Goal: Information Seeking & Learning: Learn about a topic

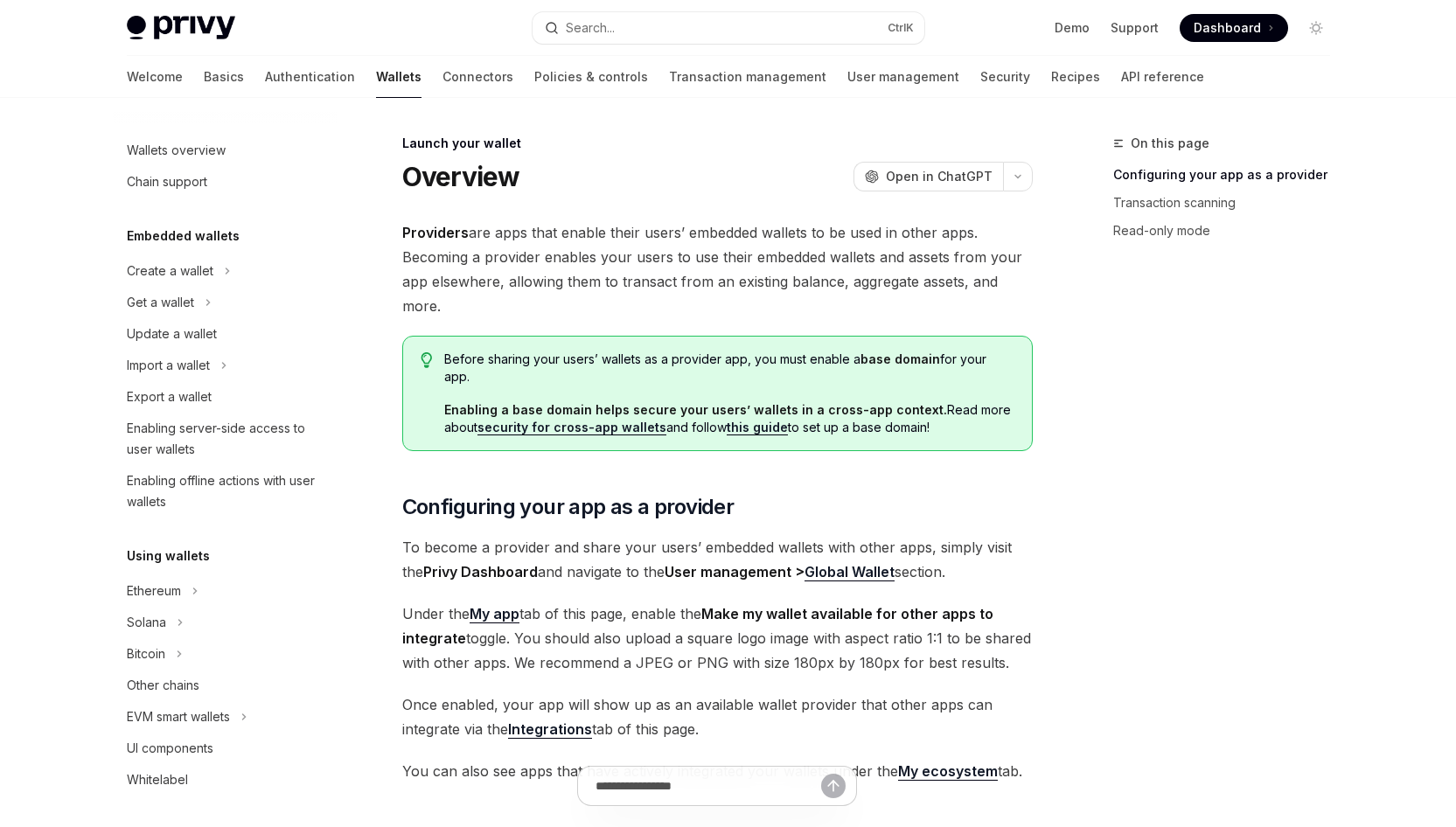
scroll to position [738, 0]
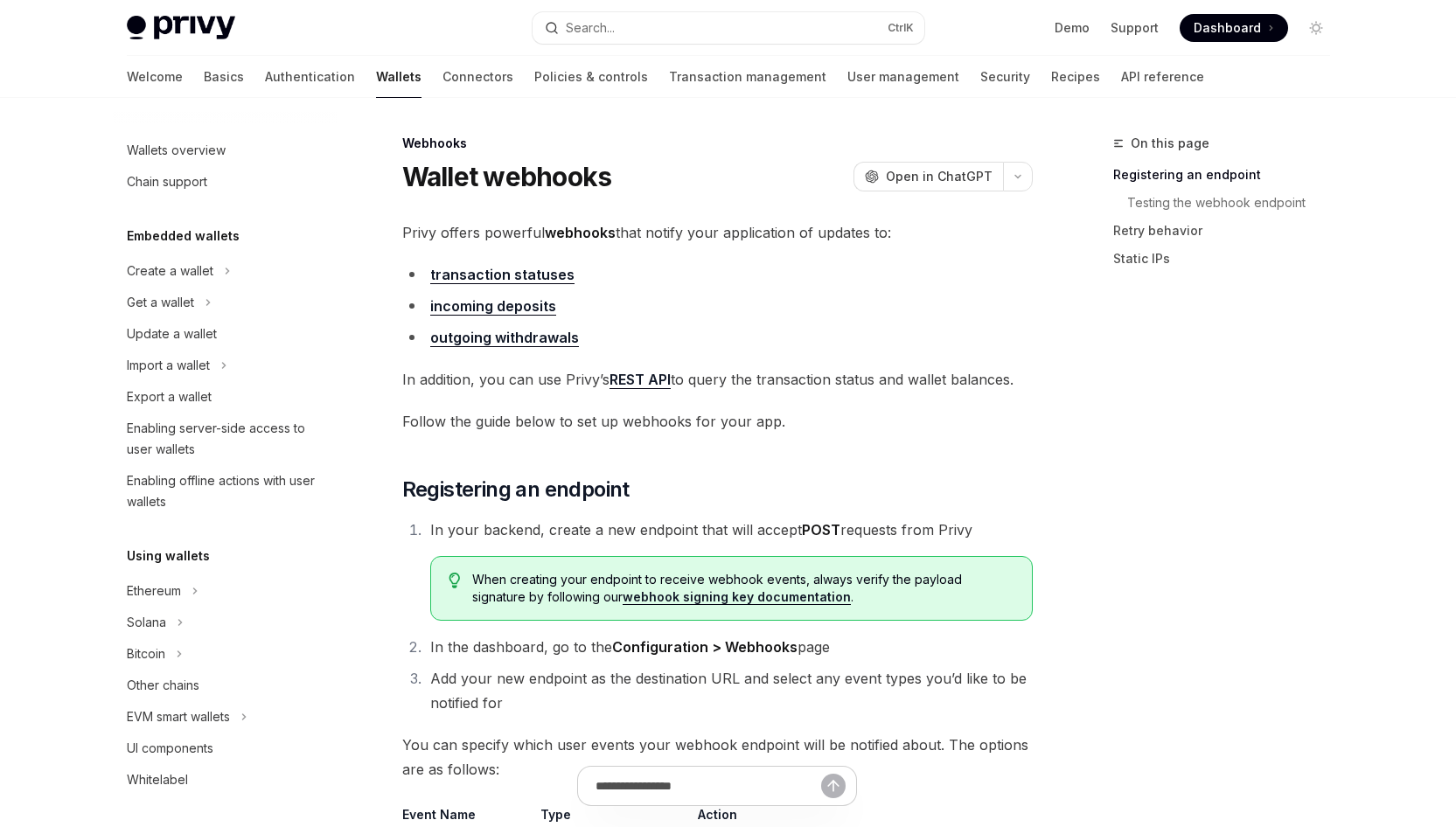
scroll to position [590, 0]
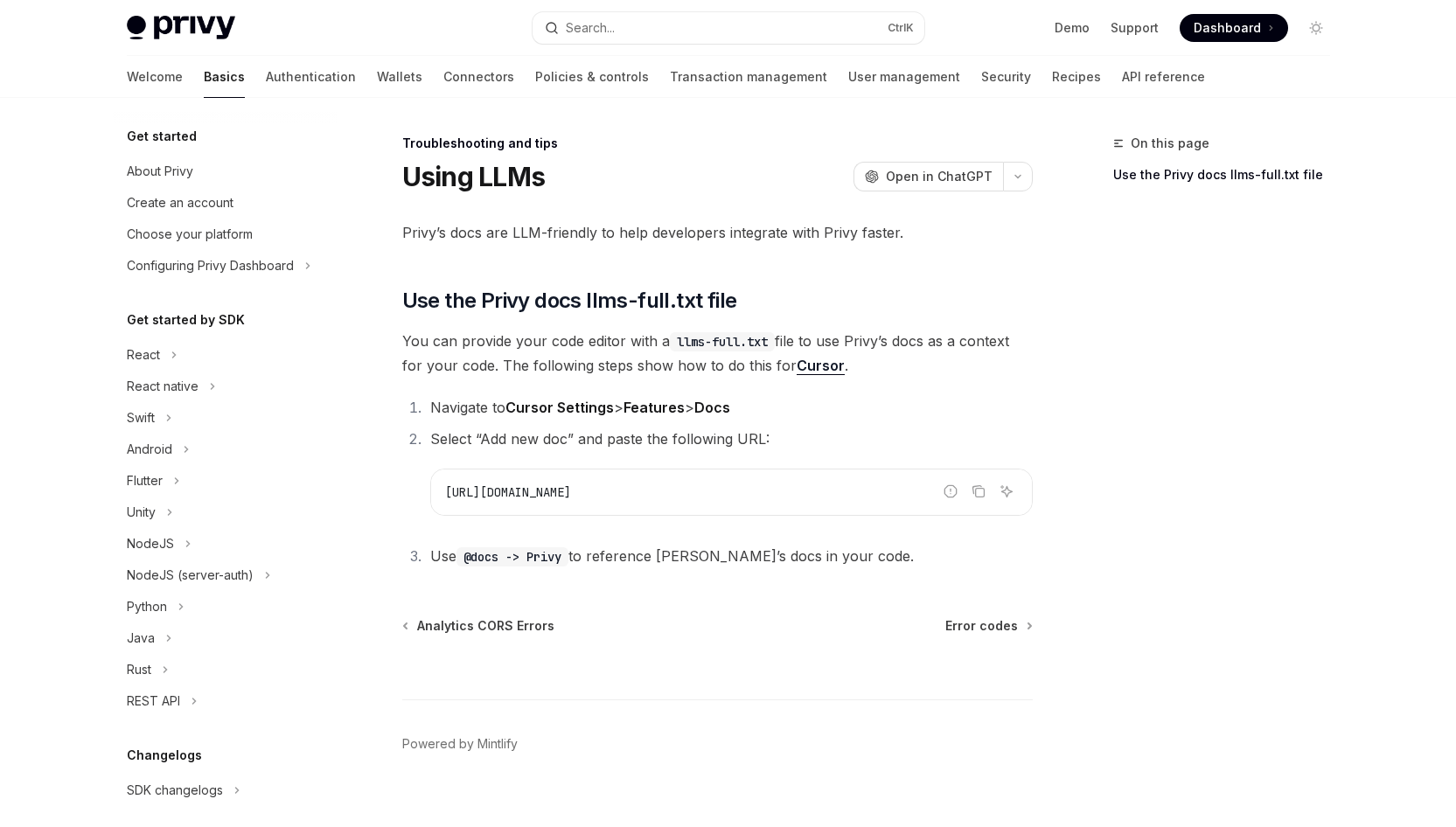
scroll to position [166, 0]
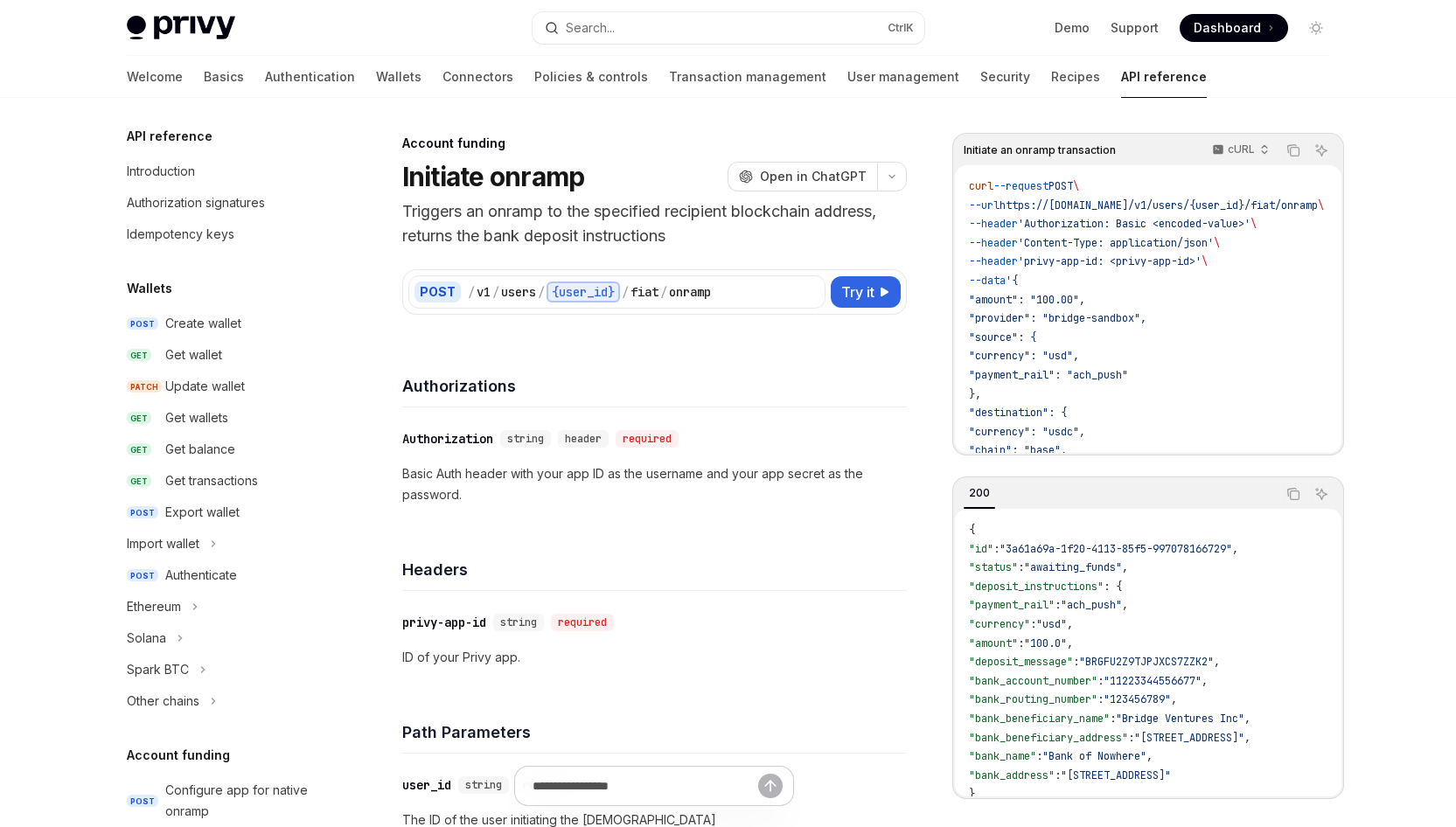
scroll to position [495, 0]
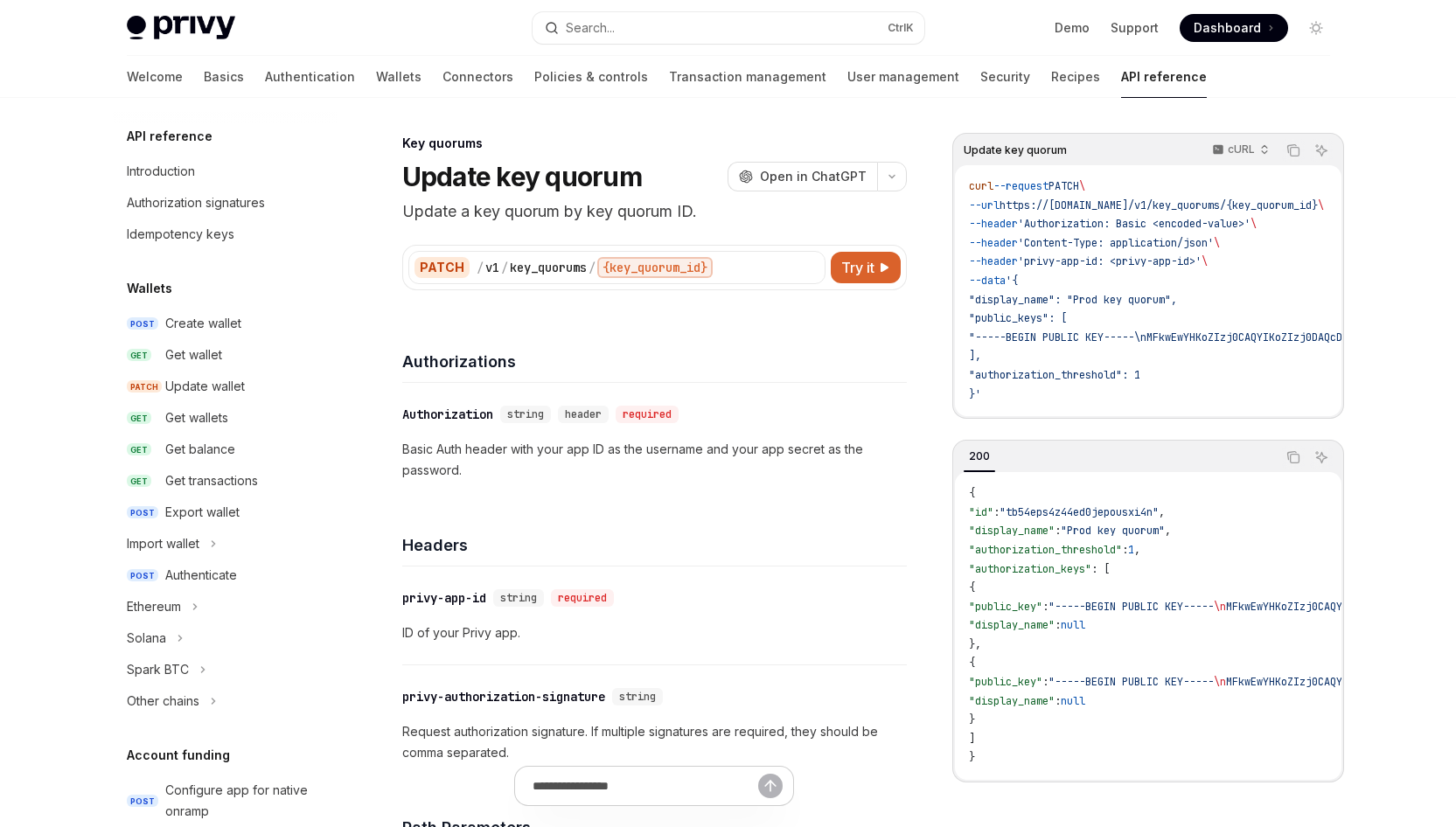
scroll to position [1011, 0]
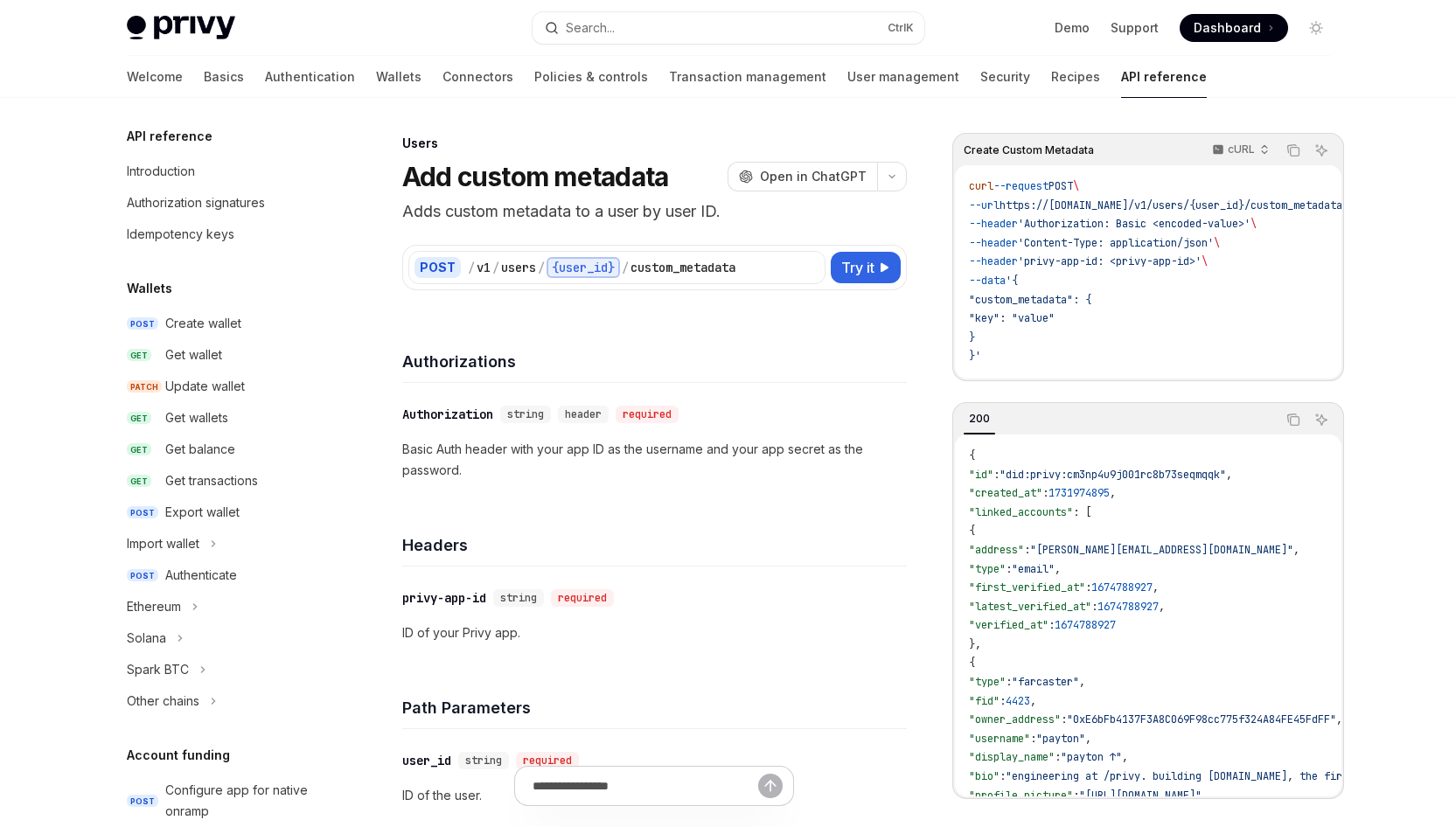
scroll to position [1011, 0]
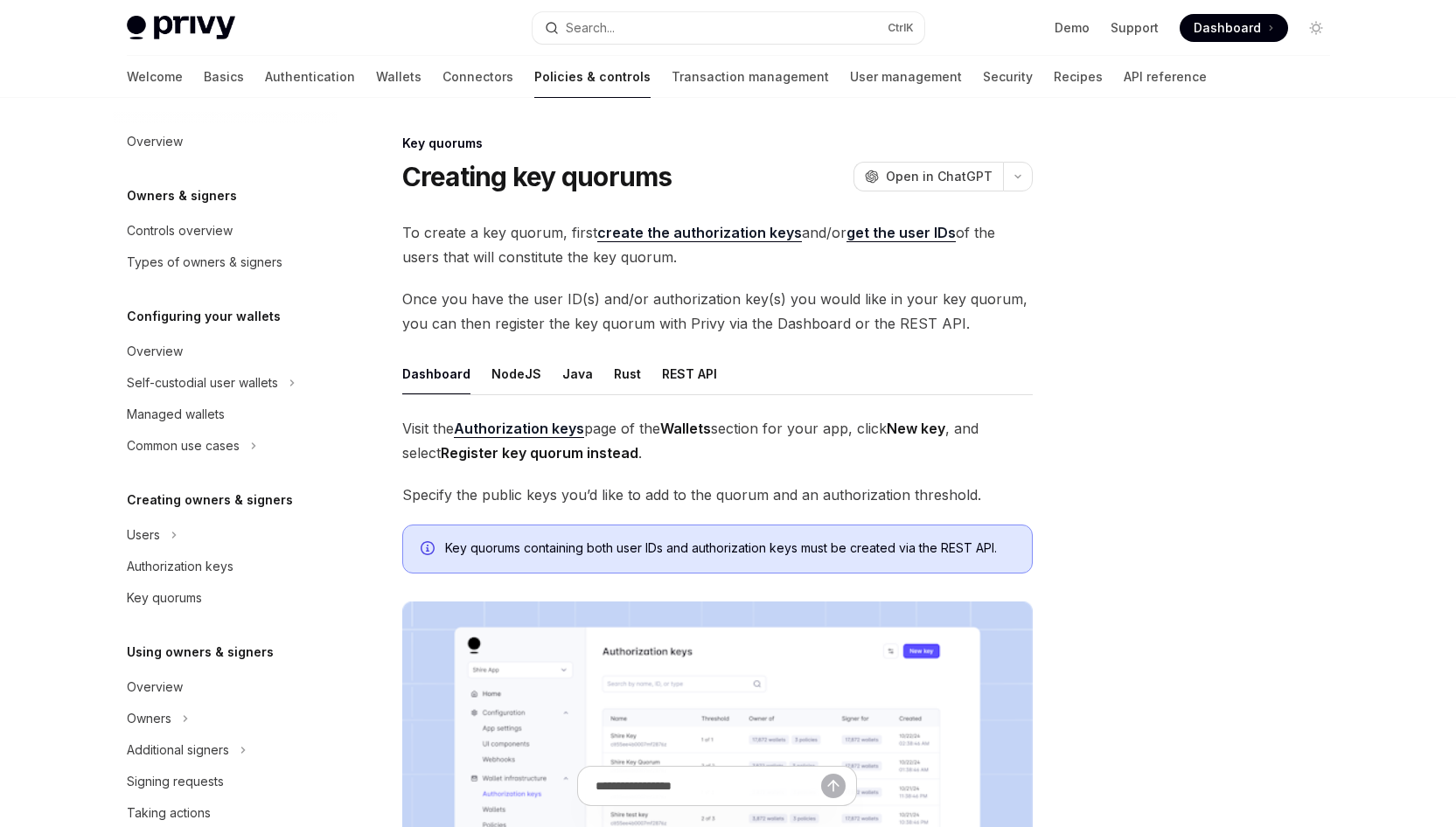
scroll to position [404, 0]
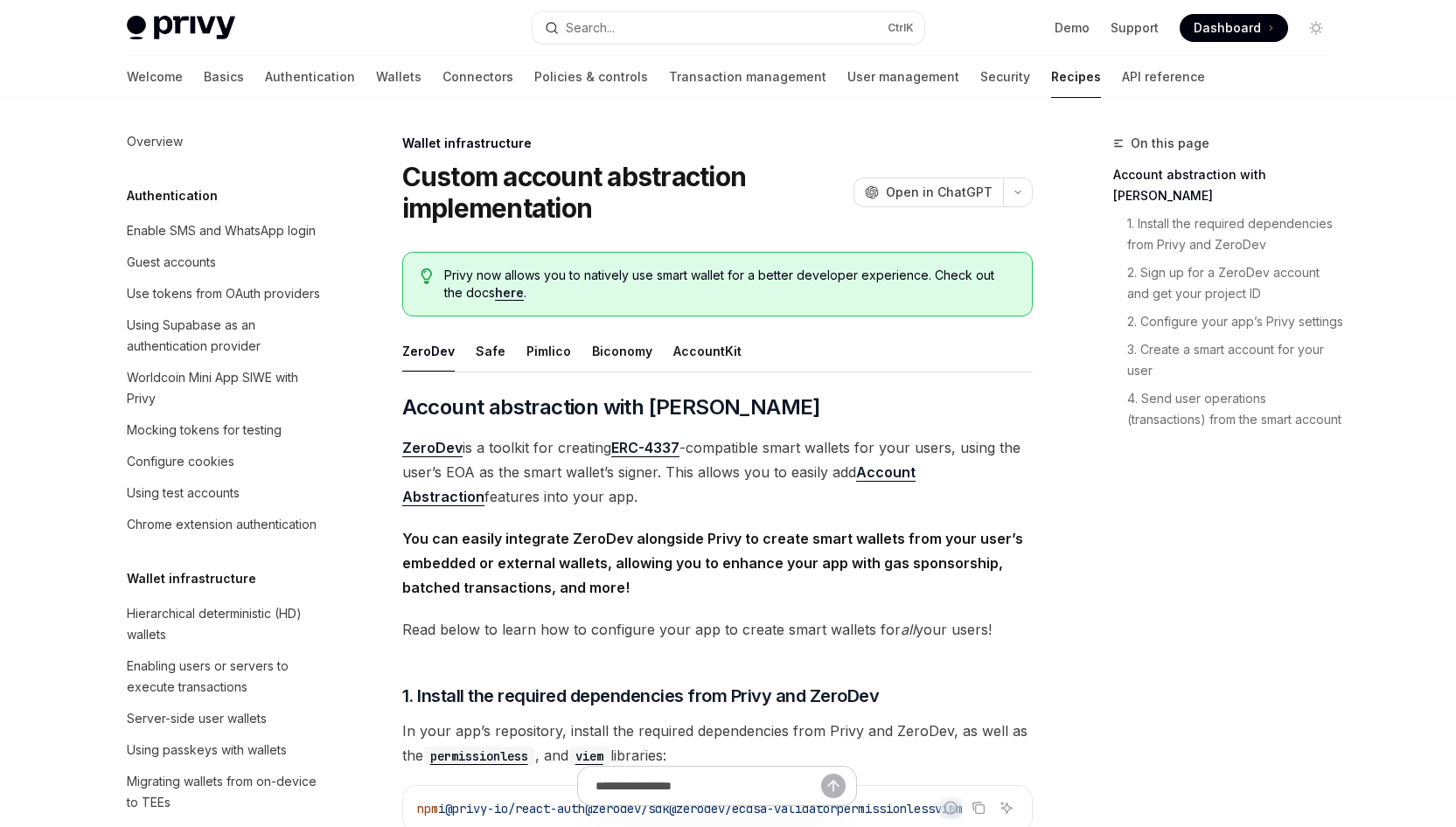
scroll to position [497, 0]
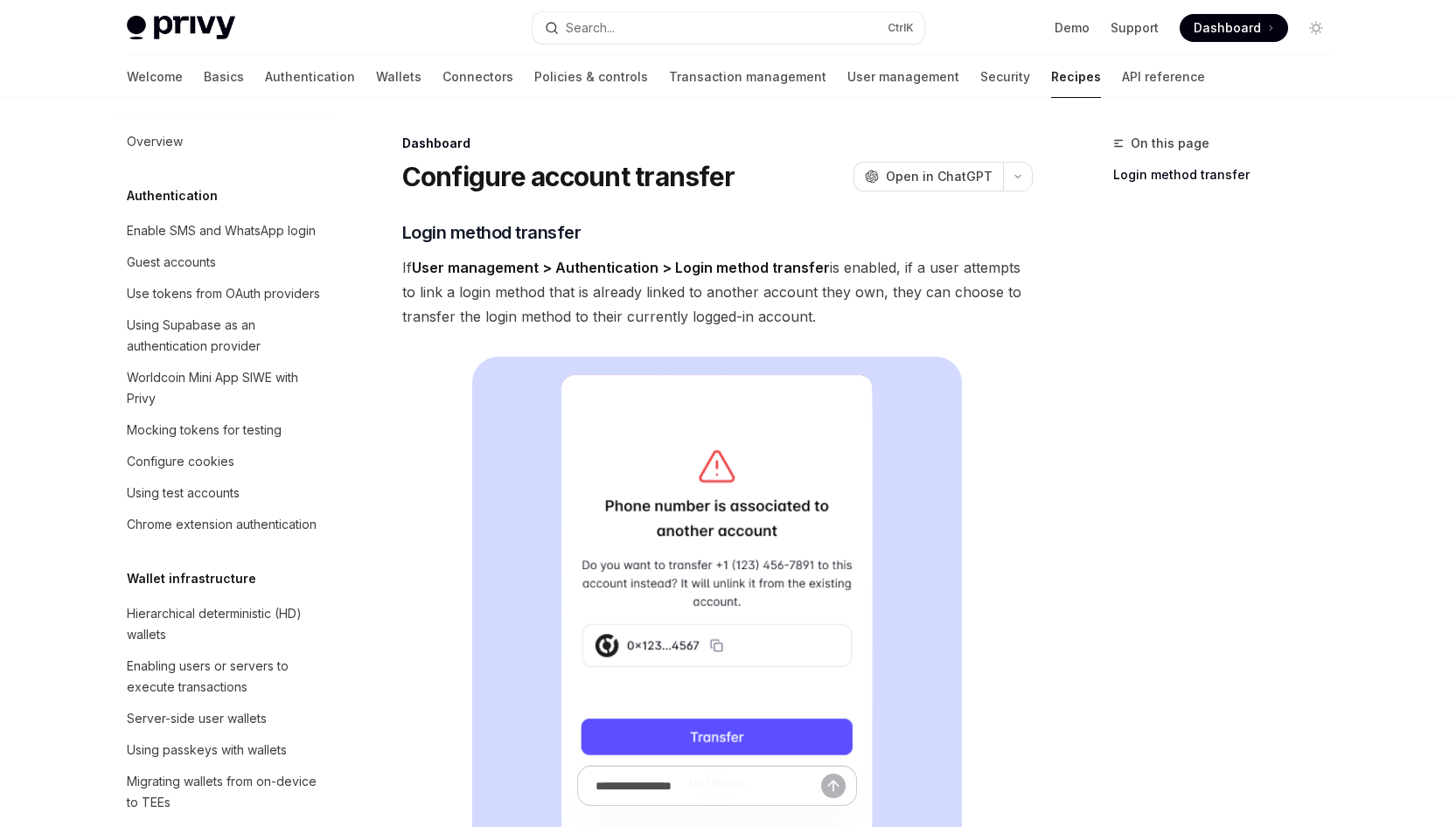
scroll to position [917, 0]
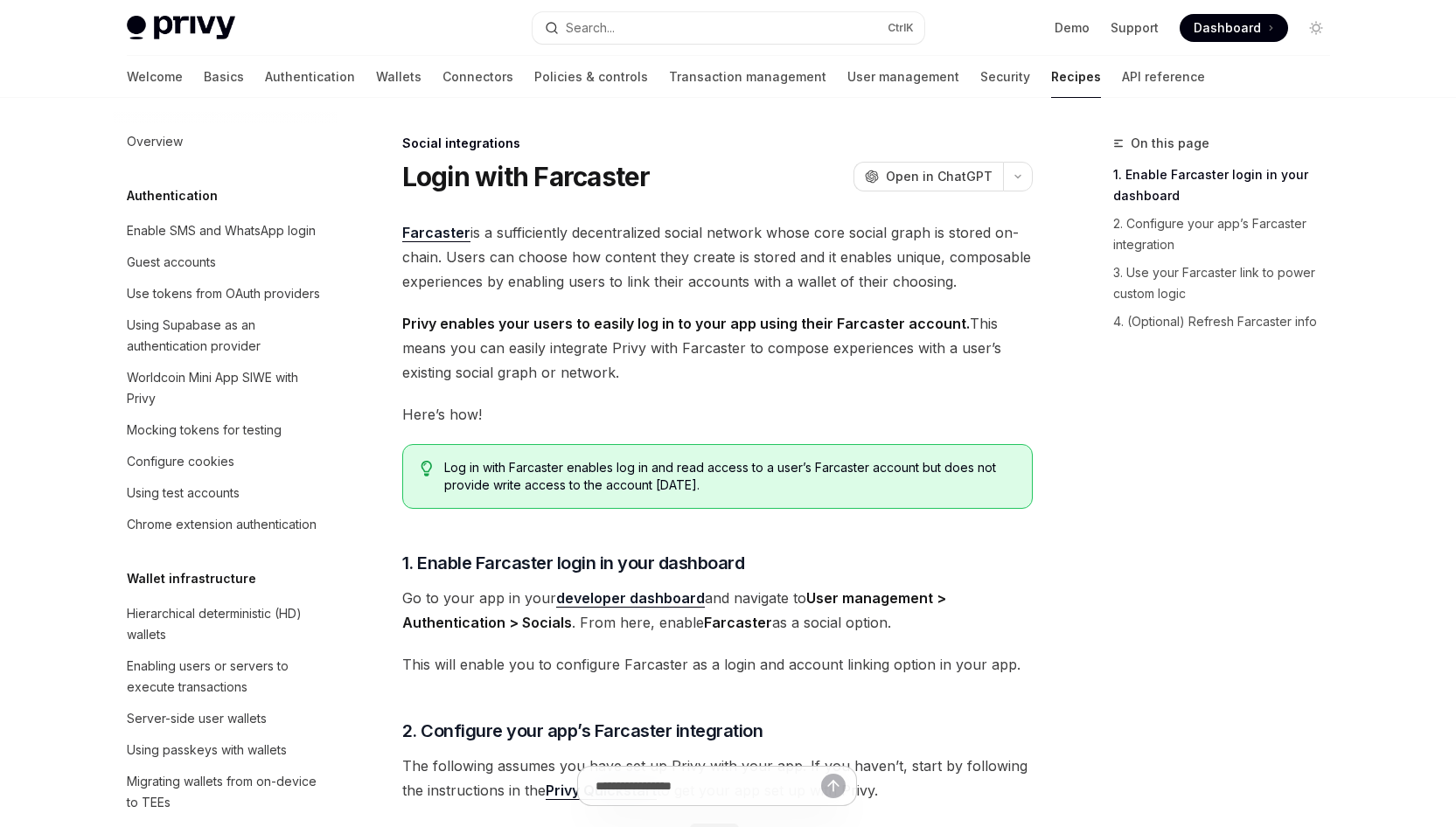
scroll to position [1237, 0]
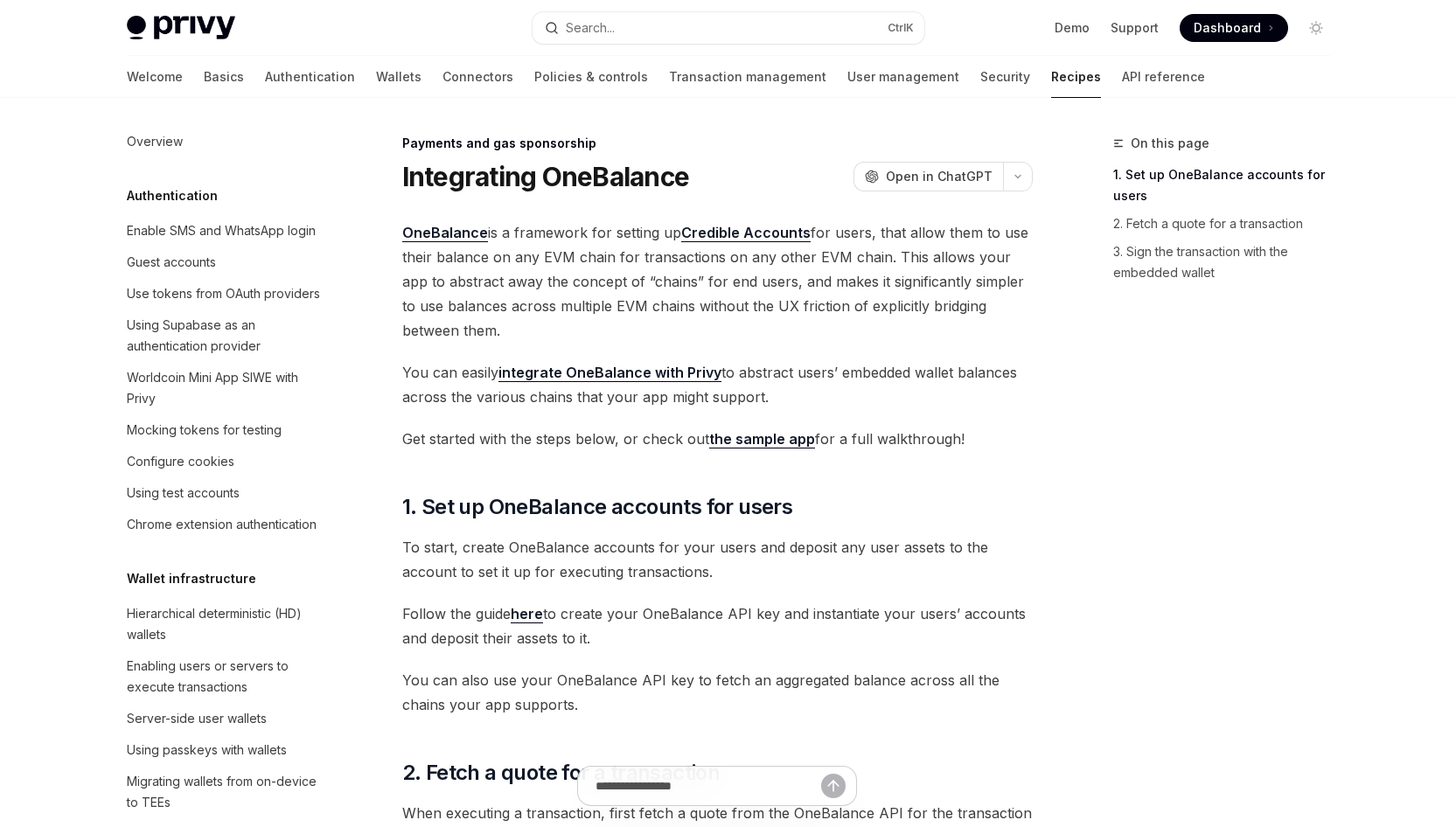
scroll to position [1421, 0]
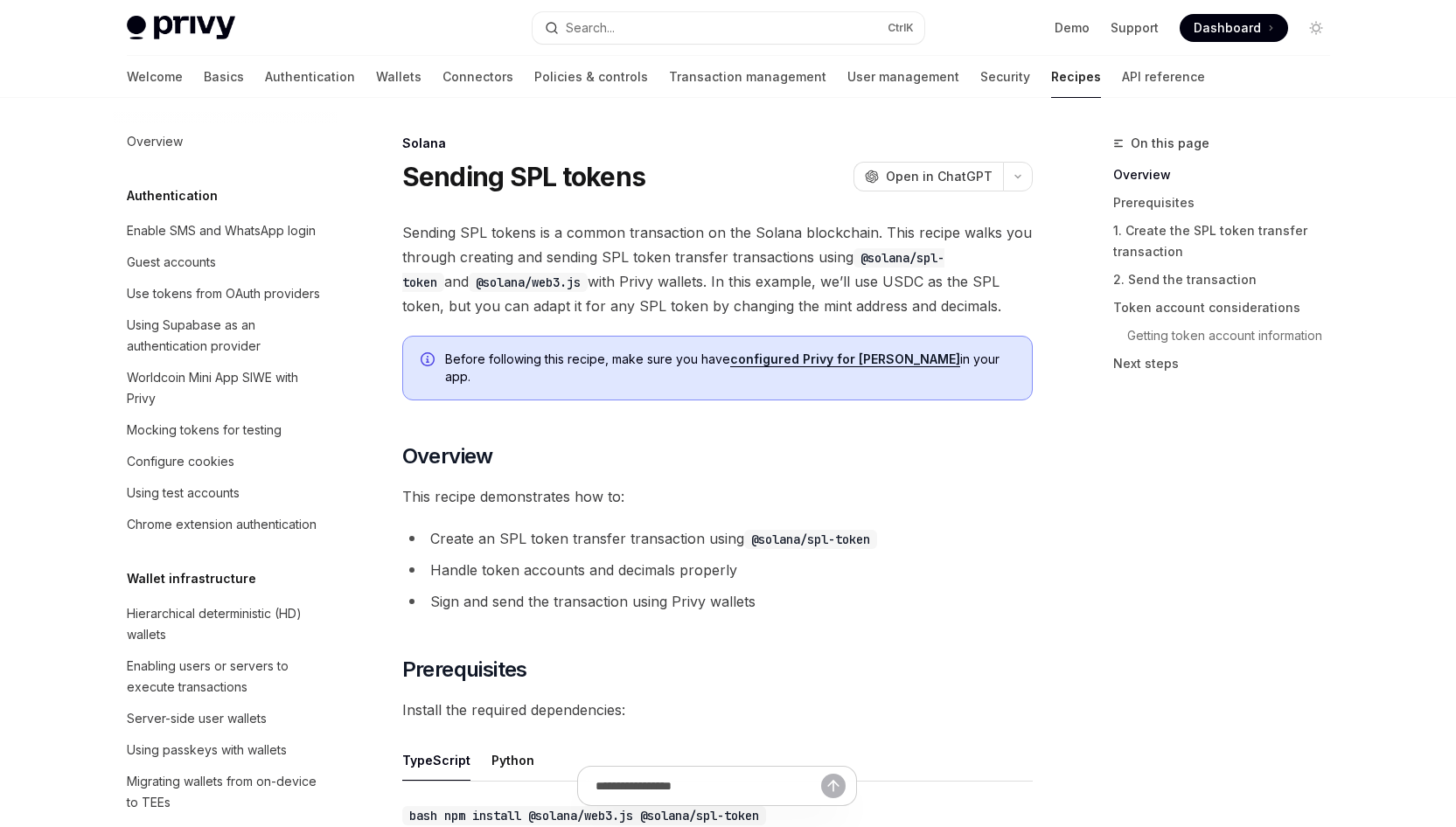
scroll to position [2727, 0]
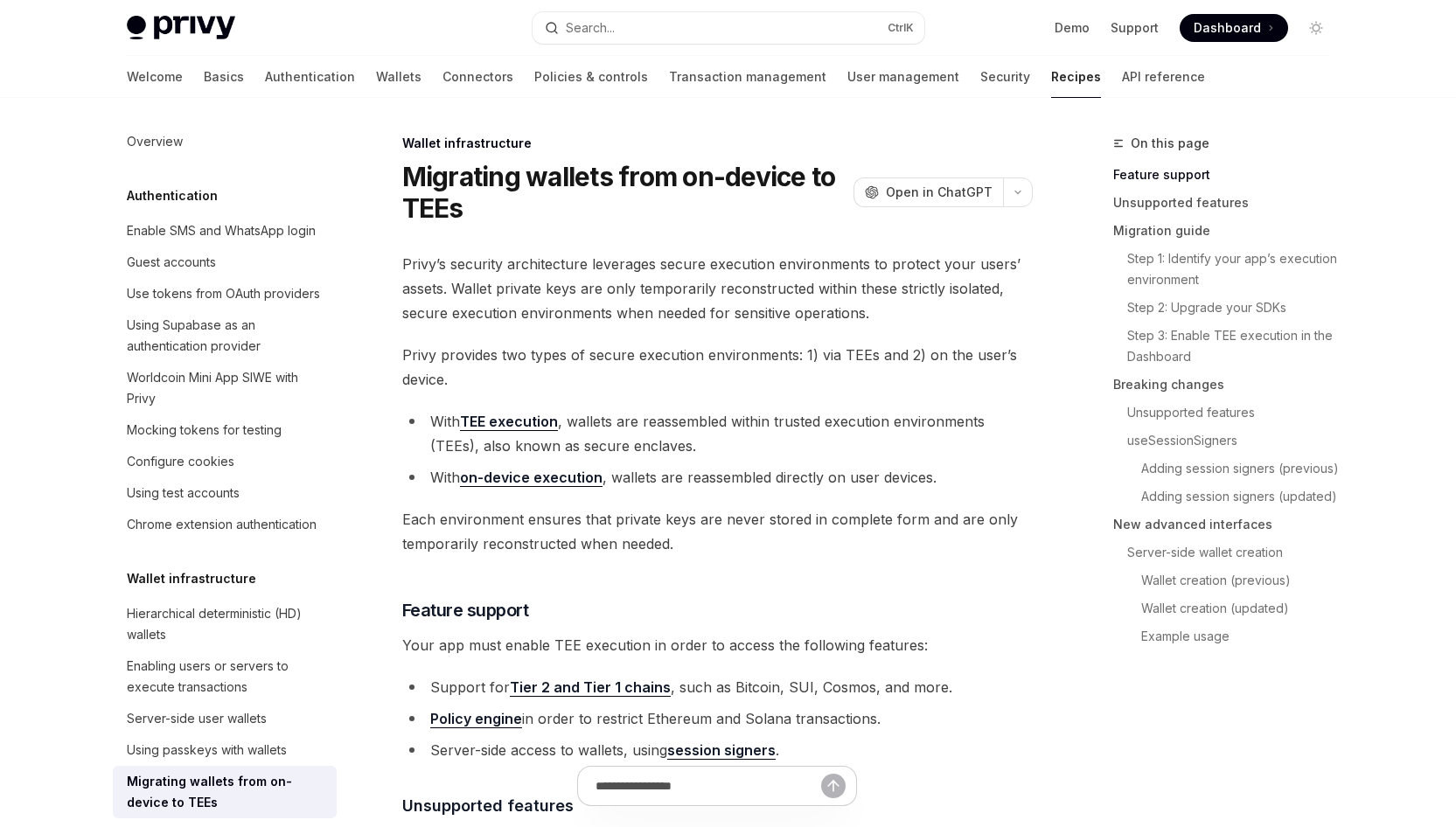
scroll to position [393, 0]
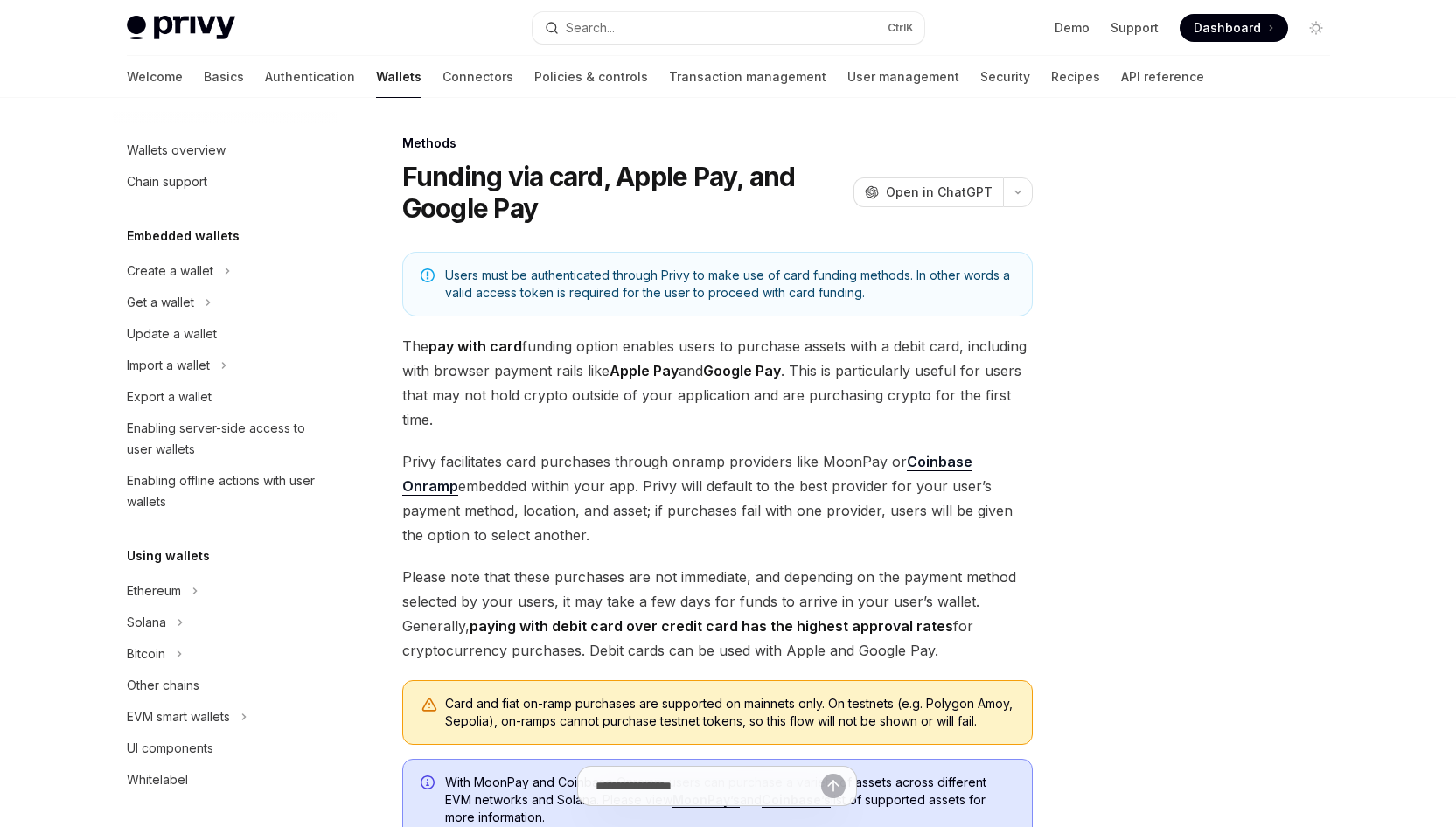
scroll to position [480, 0]
